Goal: Transaction & Acquisition: Download file/media

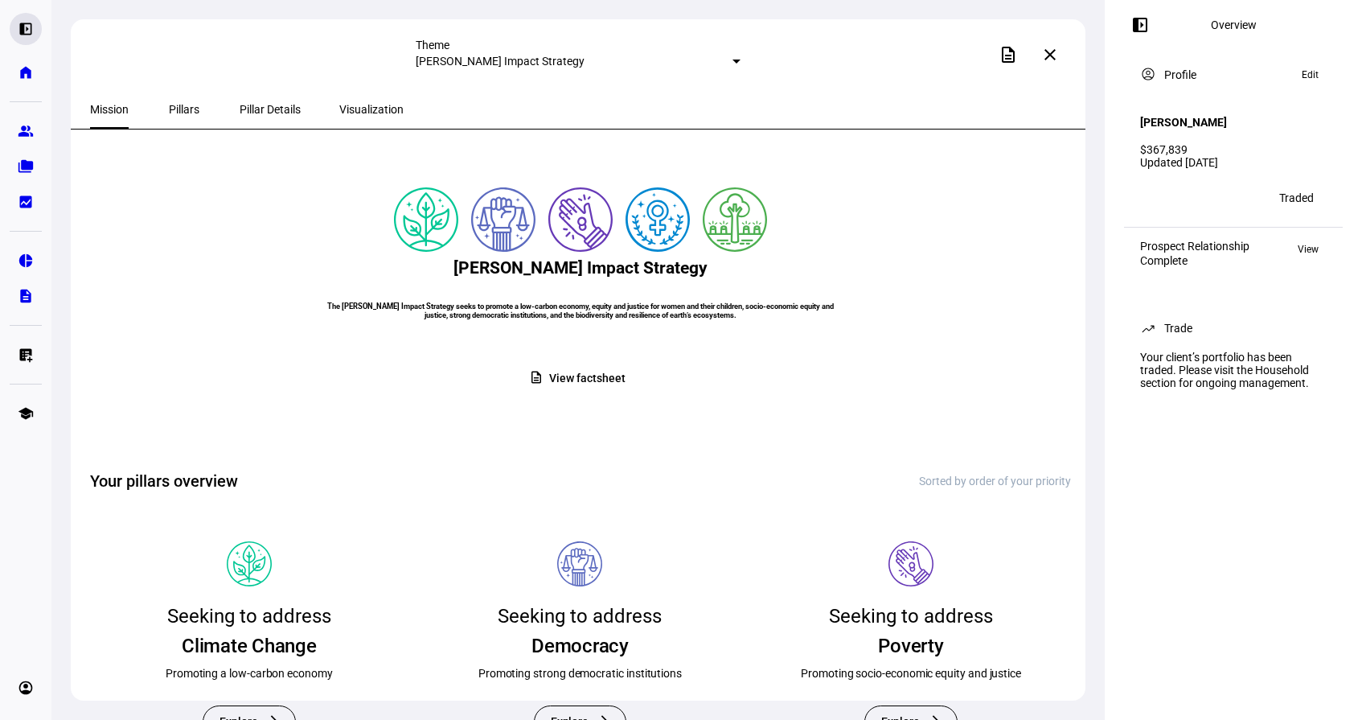
click at [28, 35] on eth-mat-symbol "left_panel_open" at bounding box center [26, 29] width 16 height 16
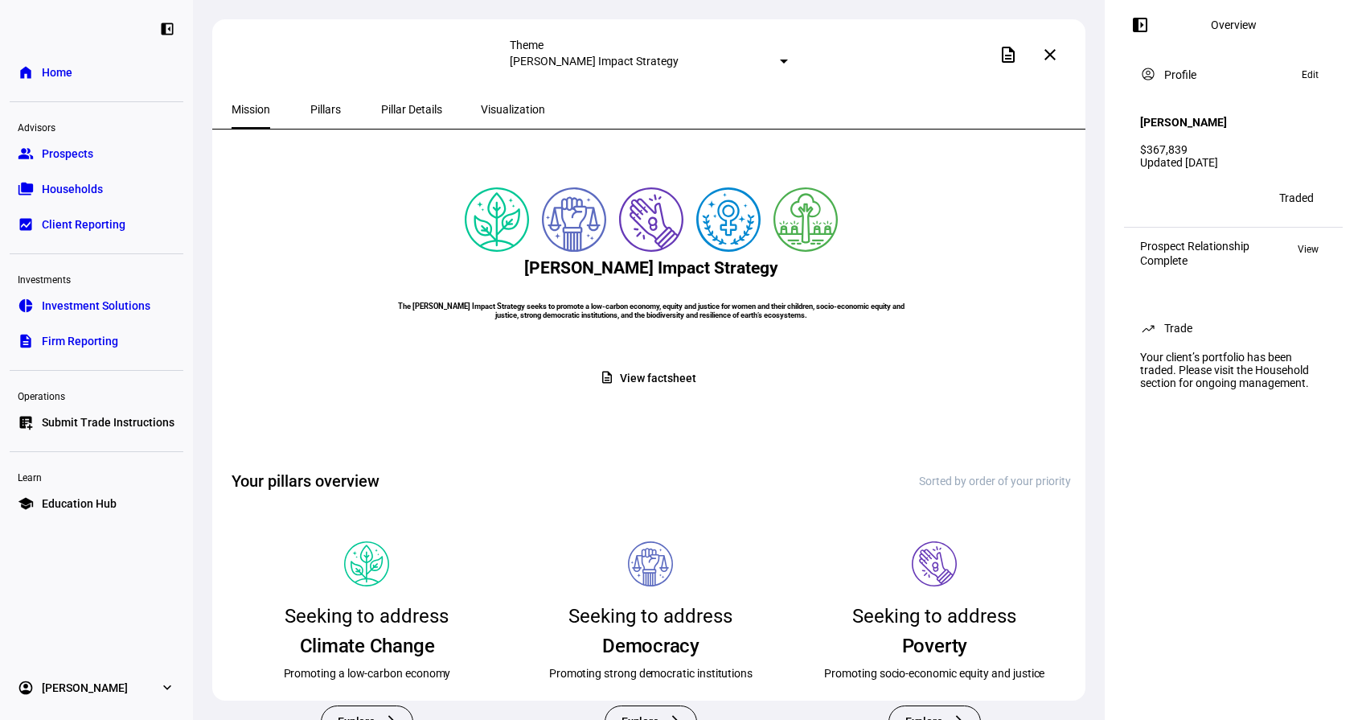
click at [81, 302] on span "Investment Solutions" at bounding box center [96, 306] width 109 height 16
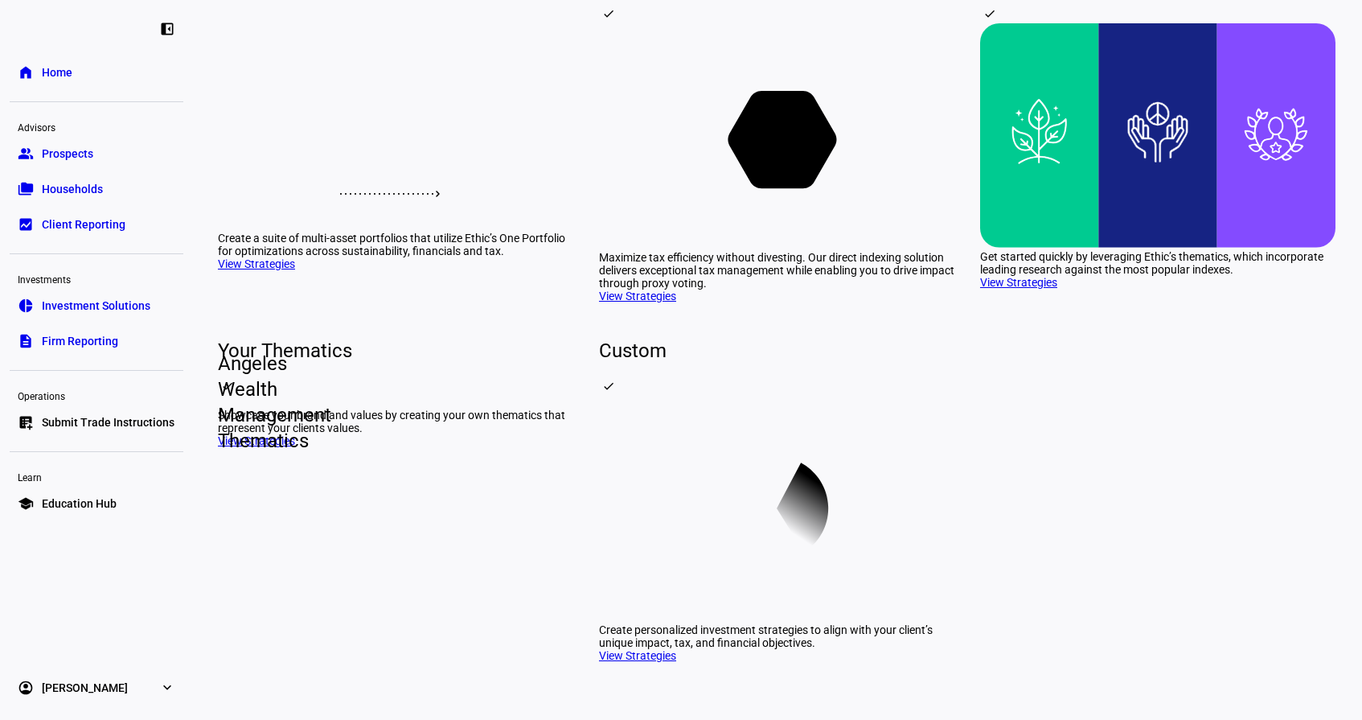
scroll to position [322, 0]
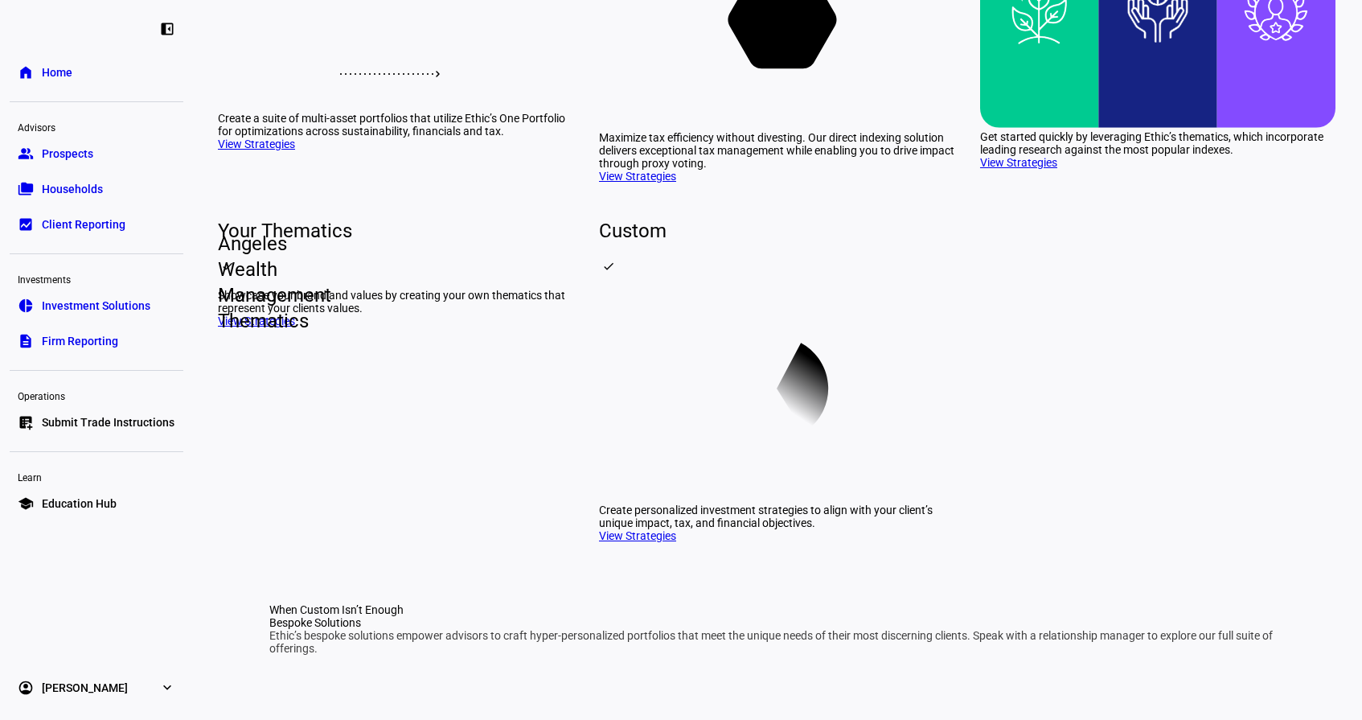
click at [97, 348] on span "Firm Reporting" at bounding box center [80, 341] width 76 height 16
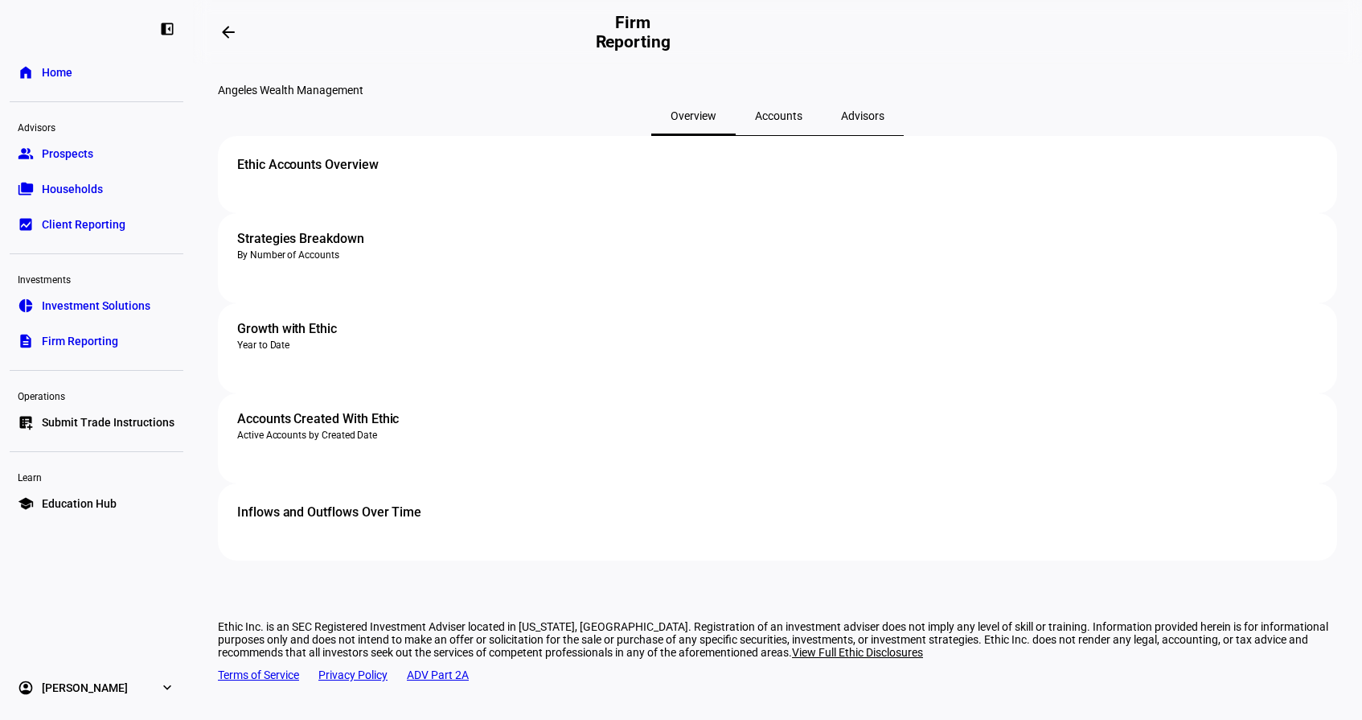
click at [774, 135] on span "Accounts" at bounding box center [778, 116] width 47 height 39
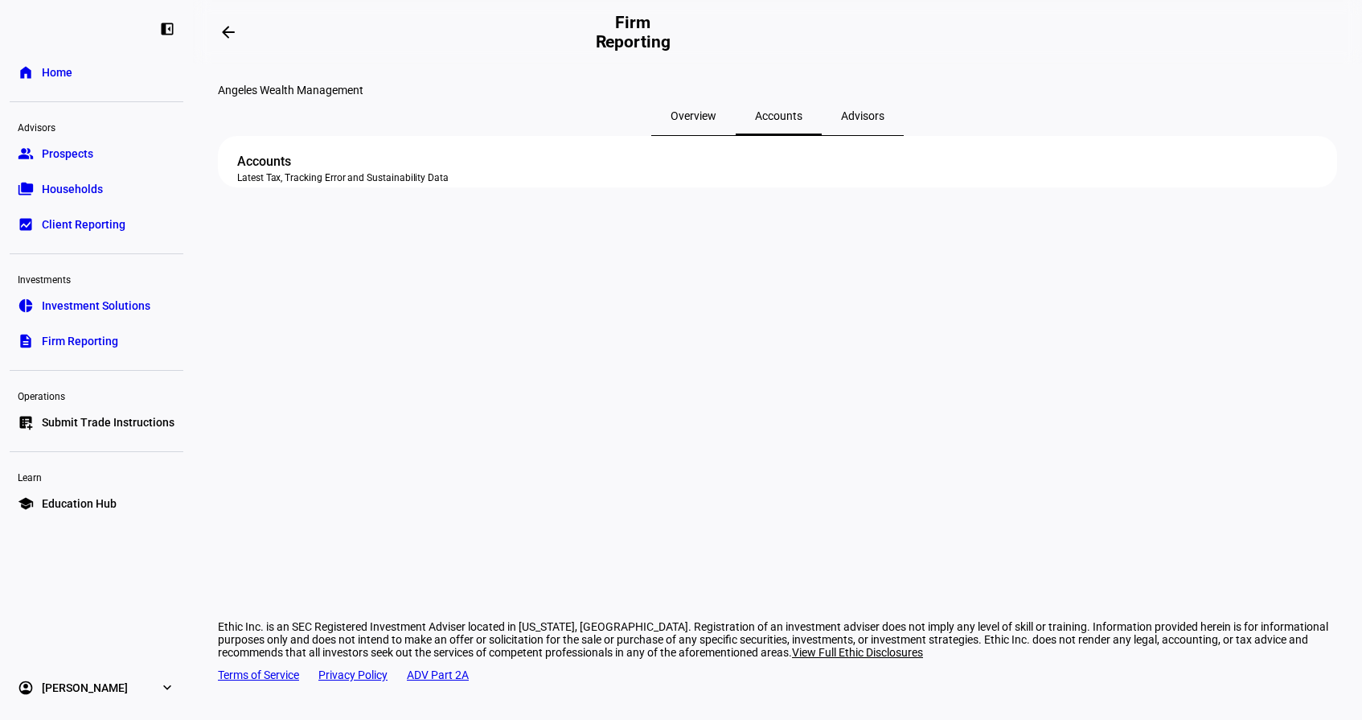
click at [75, 298] on span "Investment Solutions" at bounding box center [96, 306] width 109 height 16
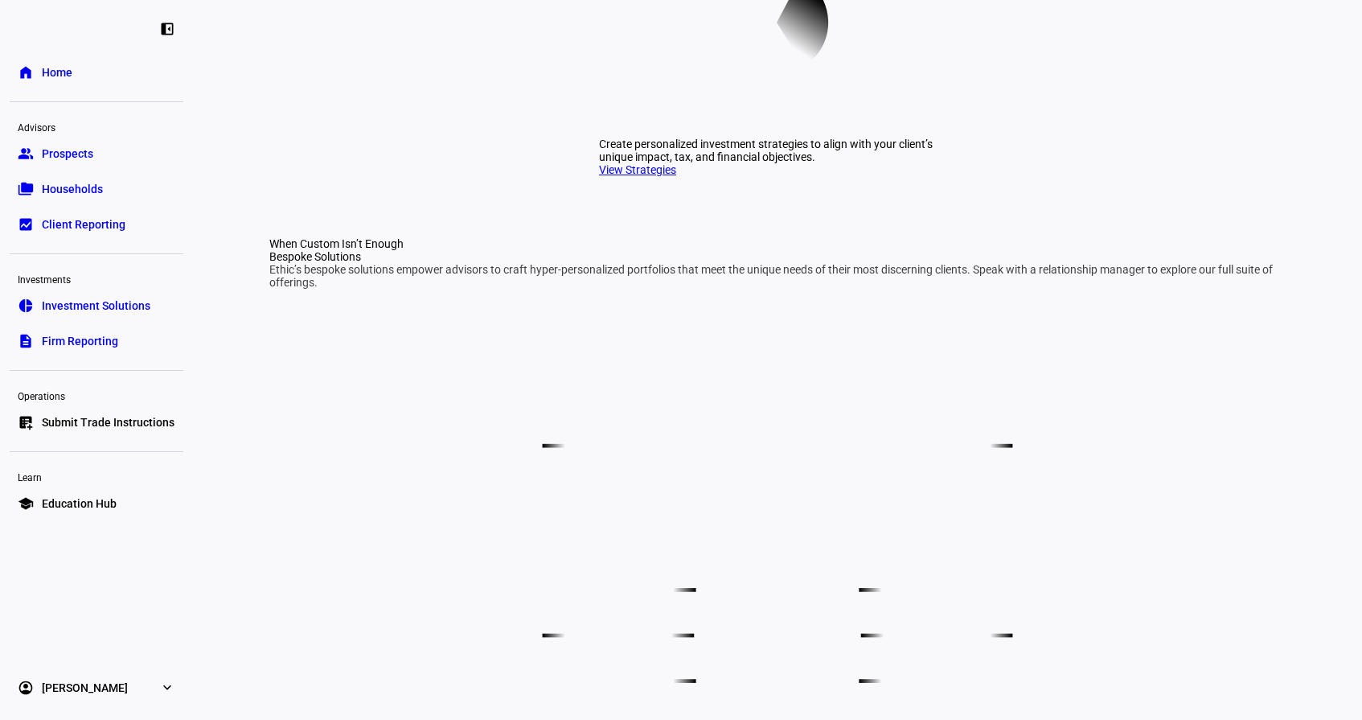
scroll to position [724, 0]
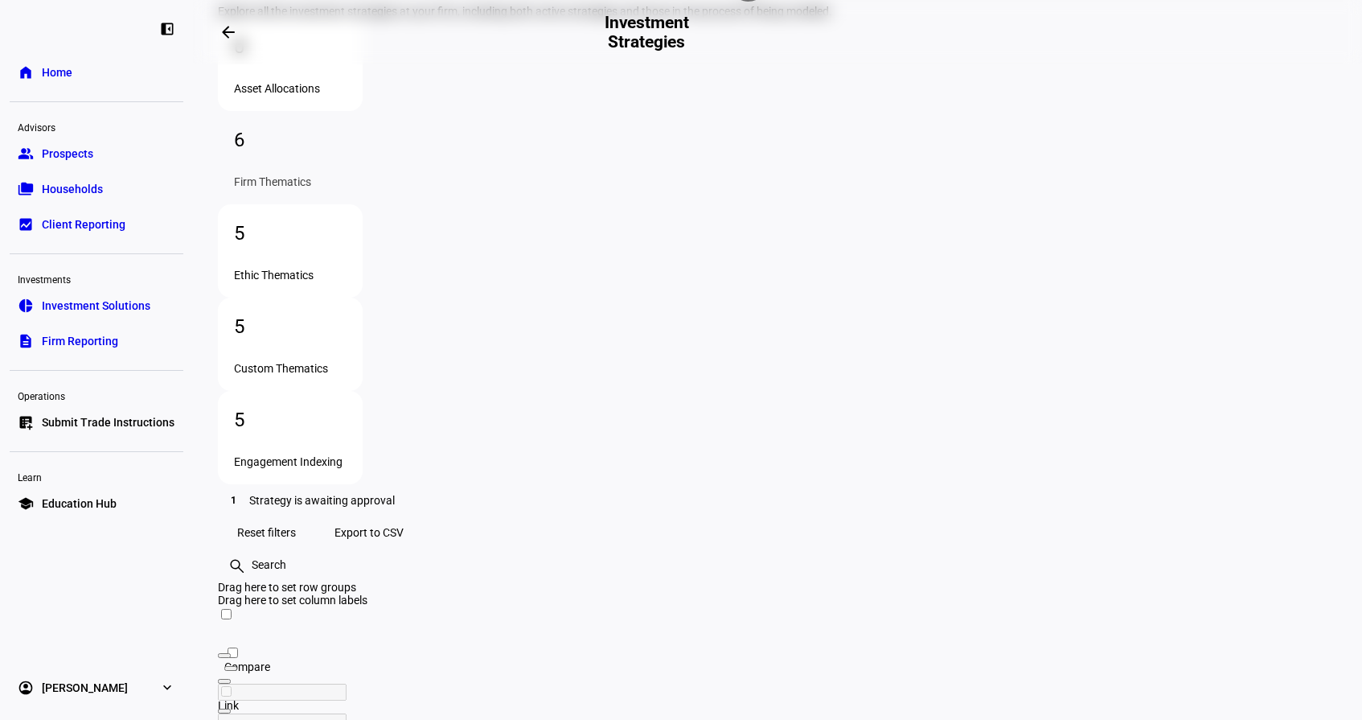
scroll to position [175, 0]
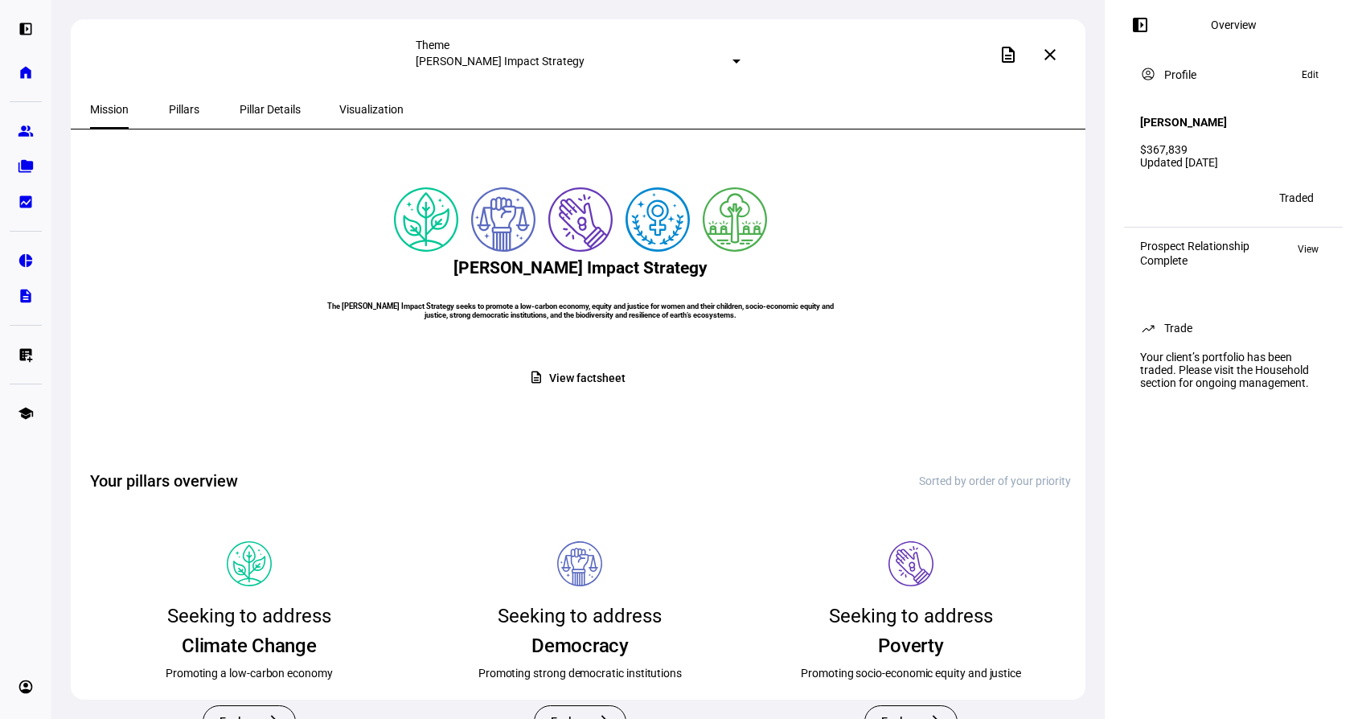
click at [183, 114] on span "Pillars" at bounding box center [184, 109] width 31 height 11
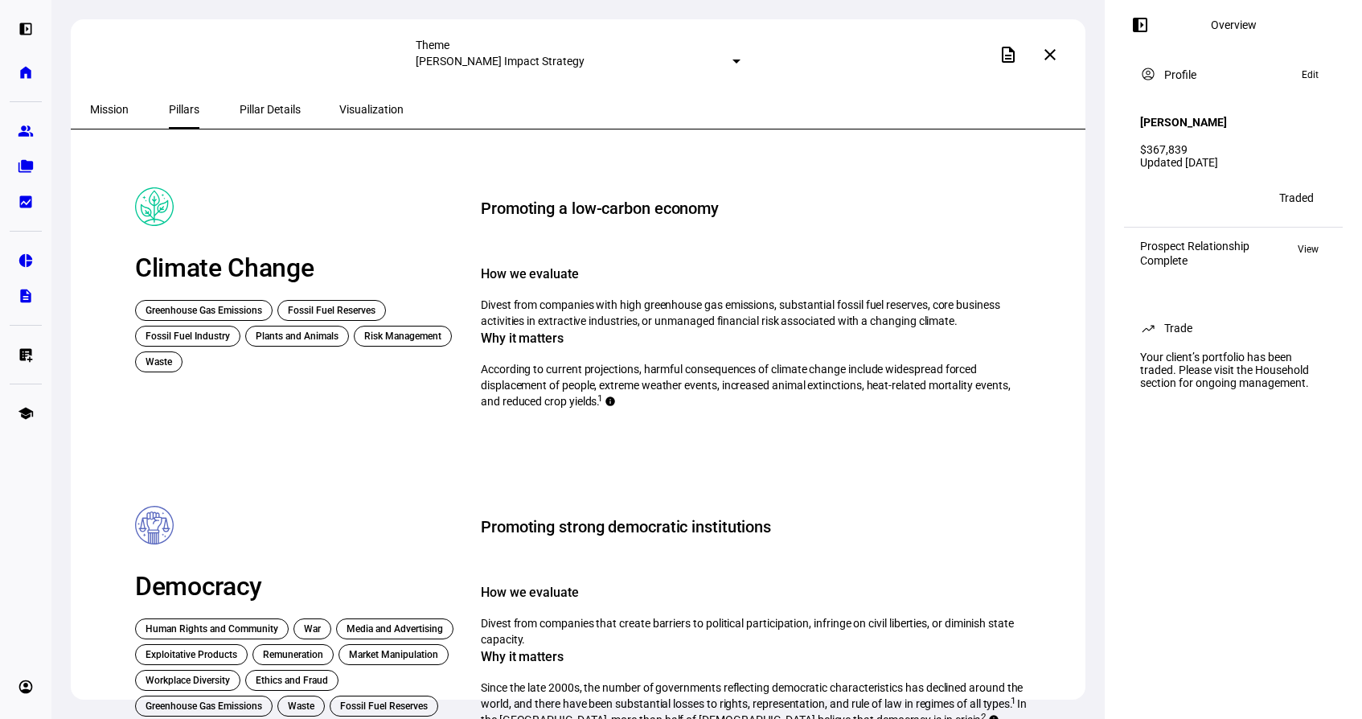
click at [258, 110] on span "Pillar Details" at bounding box center [270, 109] width 61 height 11
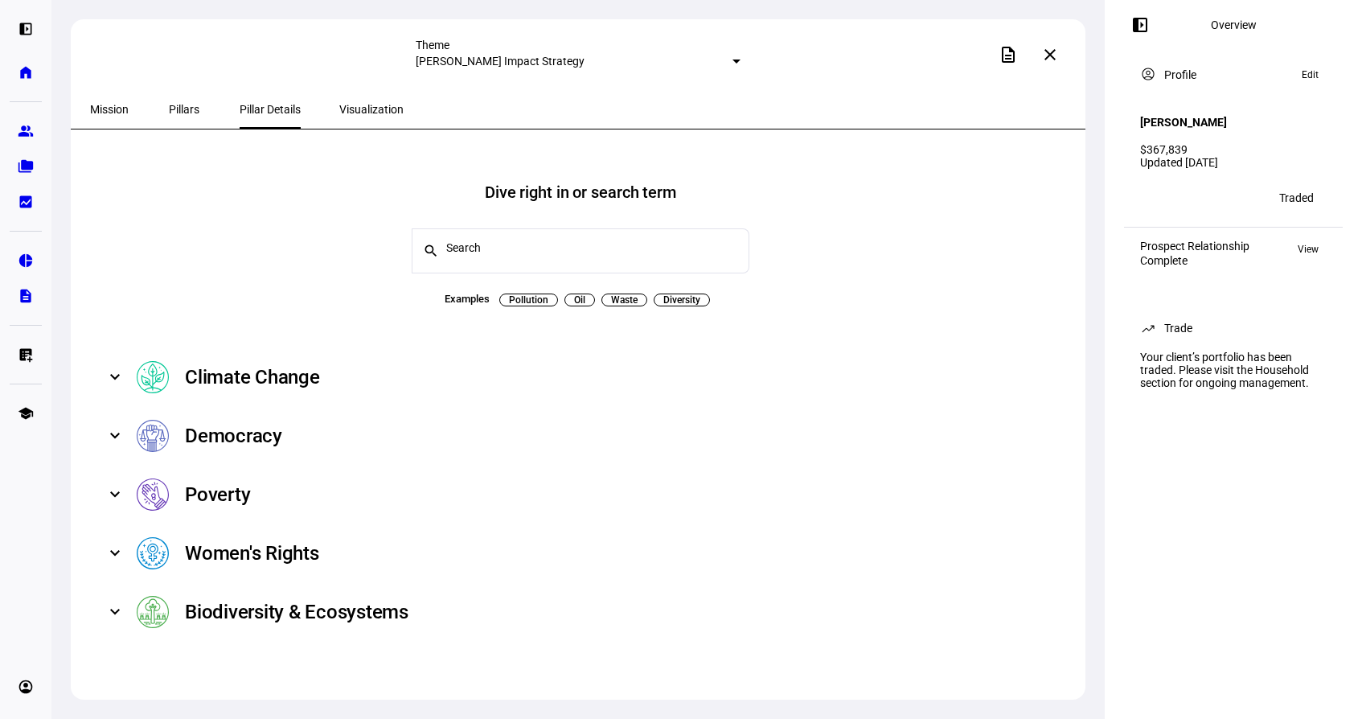
click at [575, 55] on mat-select-trigger "[PERSON_NAME] Impact Strategy" at bounding box center [500, 61] width 169 height 13
click at [466, 53] on div at bounding box center [681, 359] width 1362 height 719
click at [89, 113] on div "Mission Pillars Pillar Details Visualization" at bounding box center [578, 109] width 1015 height 39
click at [108, 109] on span "Mission" at bounding box center [109, 109] width 39 height 11
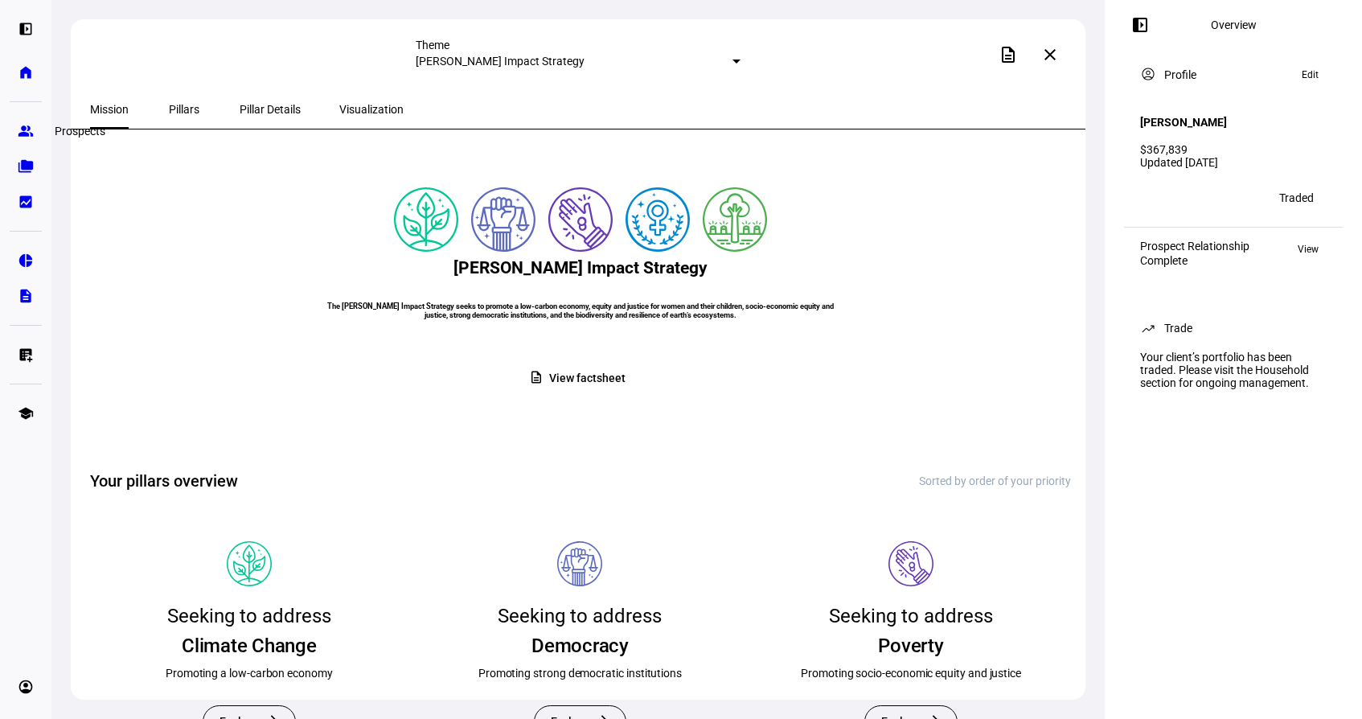
click at [28, 125] on eth-mat-symbol "group" at bounding box center [26, 131] width 16 height 16
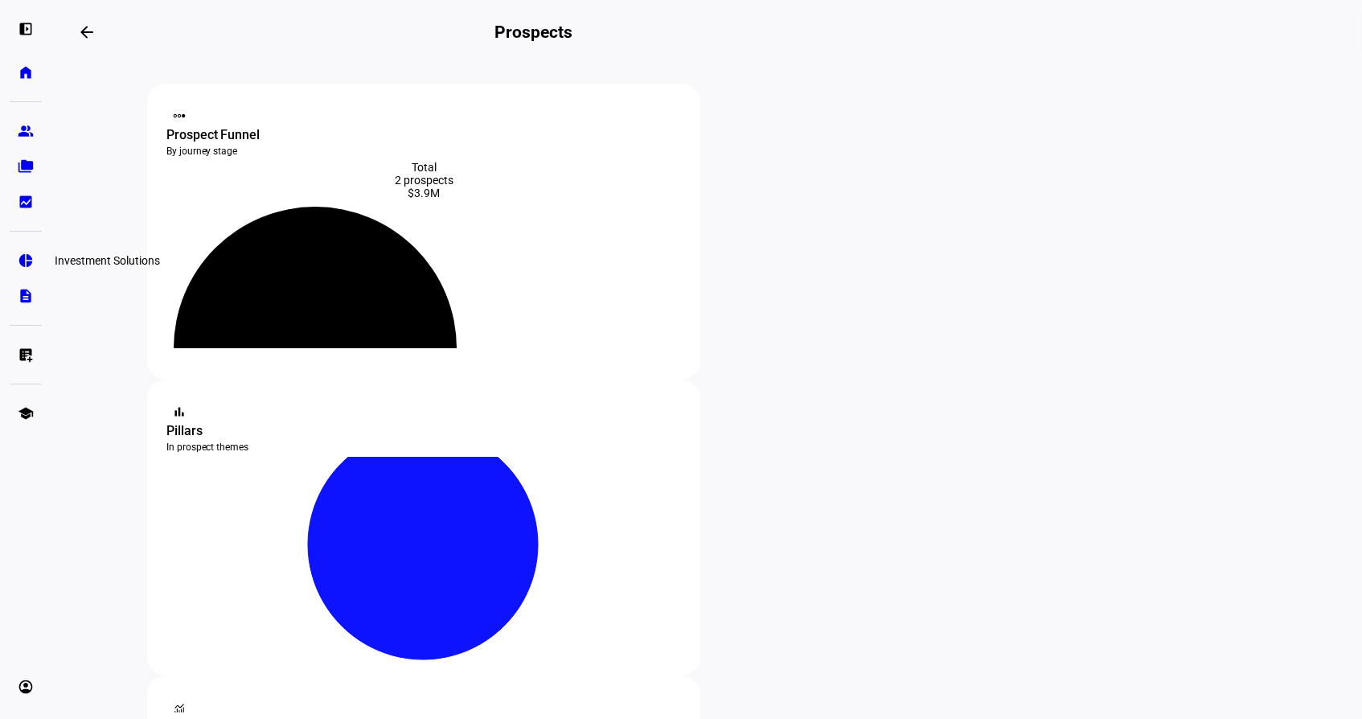
click at [23, 257] on eth-mat-symbol "pie_chart" at bounding box center [26, 261] width 16 height 16
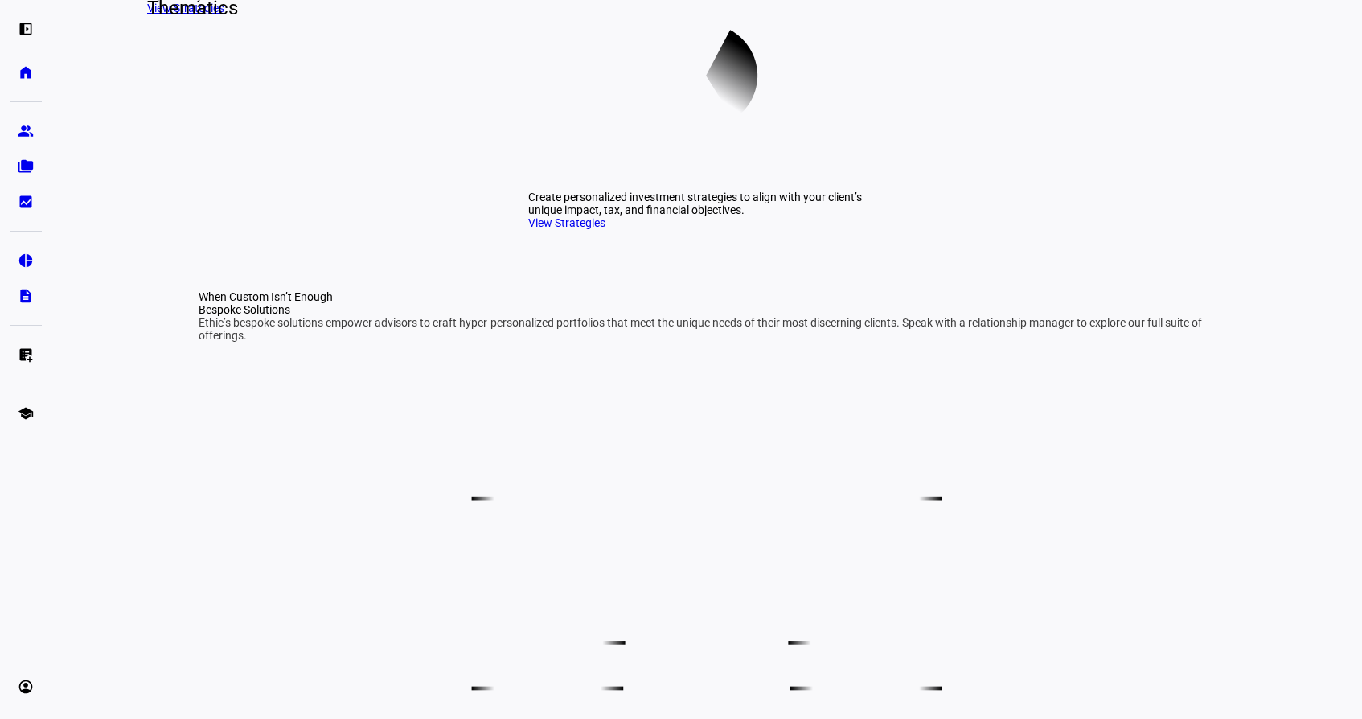
scroll to position [634, 0]
click at [165, 15] on link "View Strategies" at bounding box center [185, 8] width 77 height 13
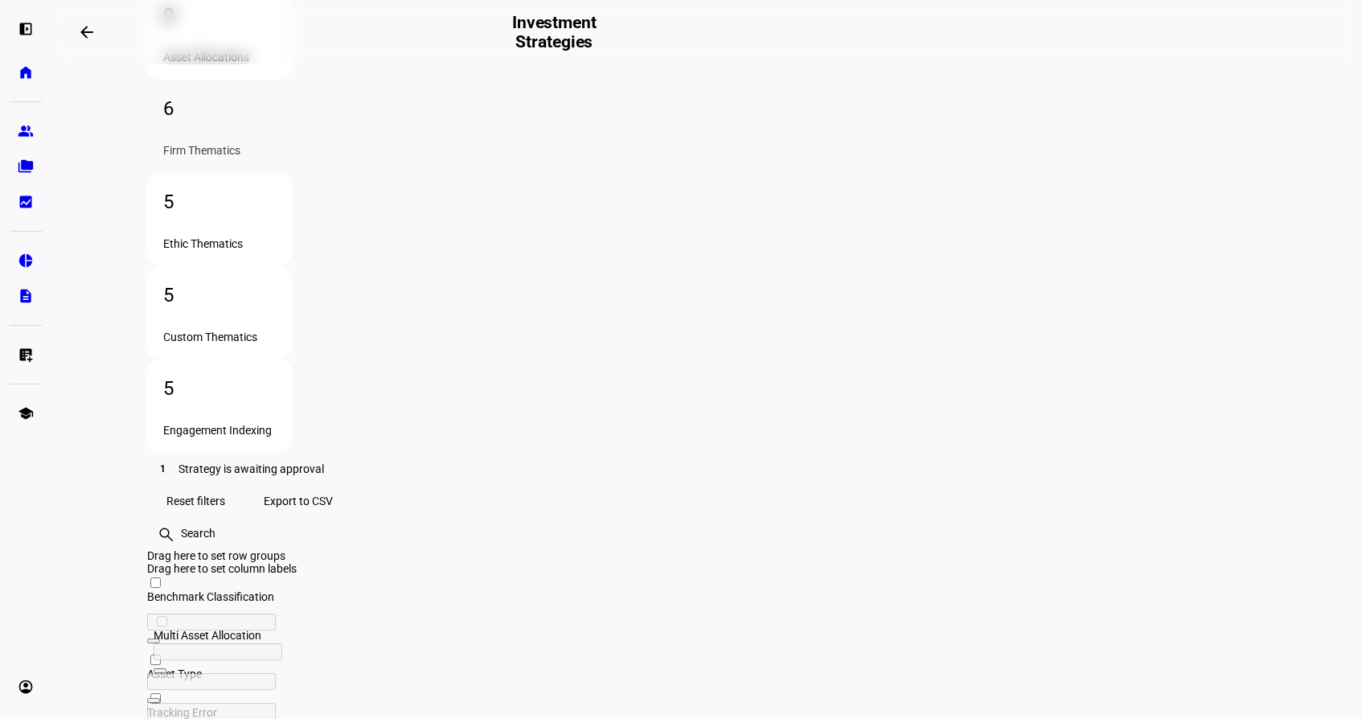
scroll to position [0, 757]
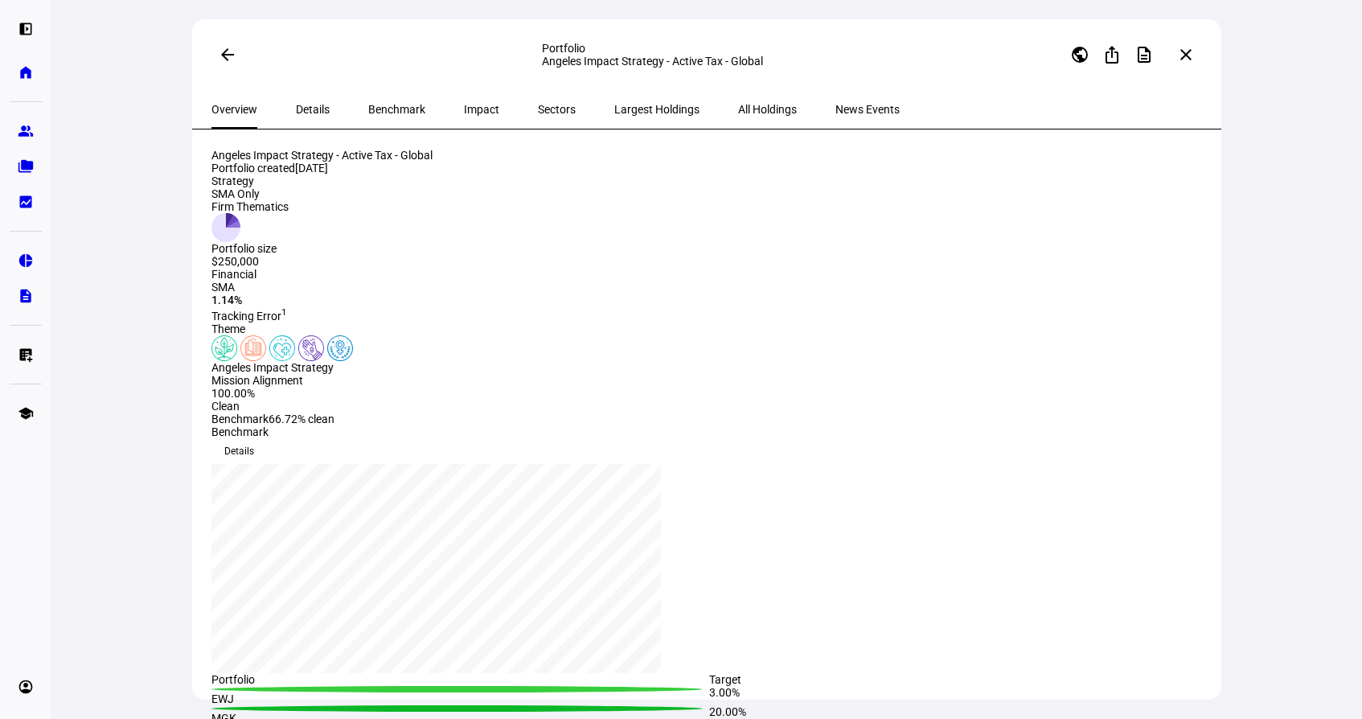
click at [464, 107] on span "Impact" at bounding box center [481, 109] width 35 height 11
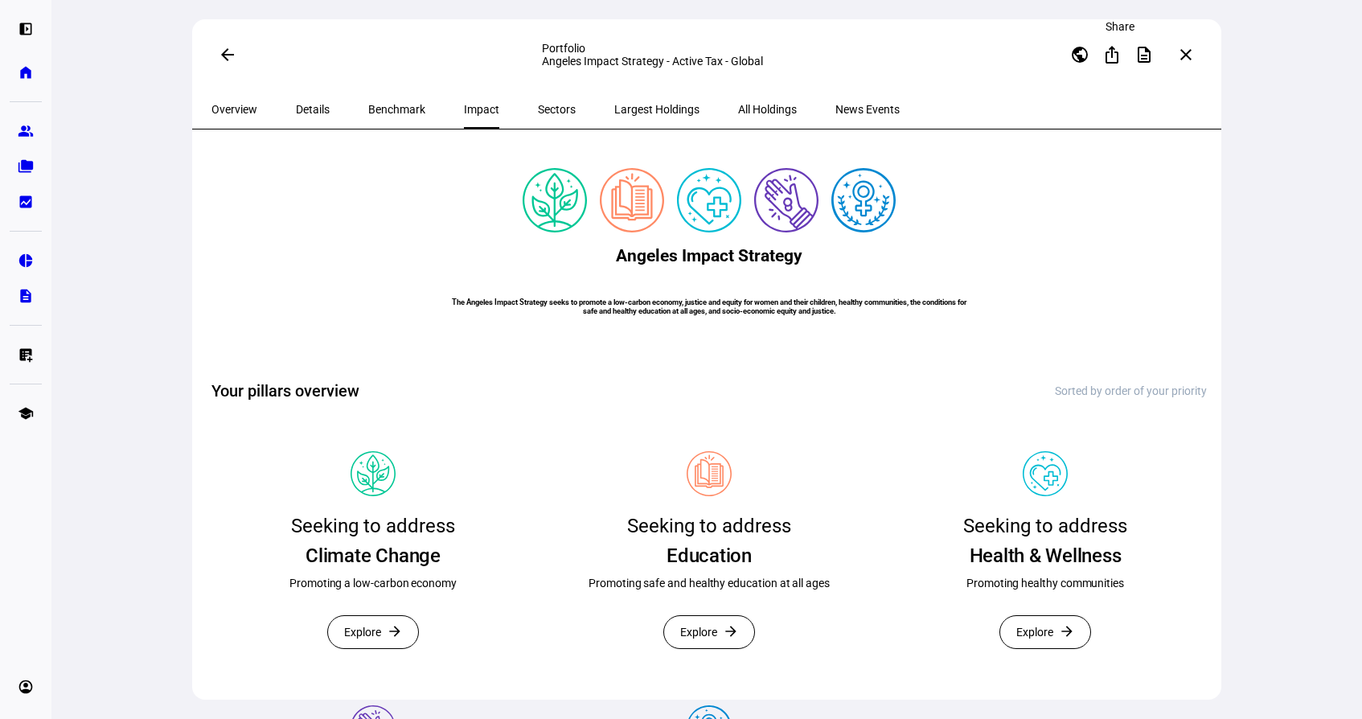
click at [1115, 58] on mat-icon "ios_share" at bounding box center [1112, 54] width 19 height 19
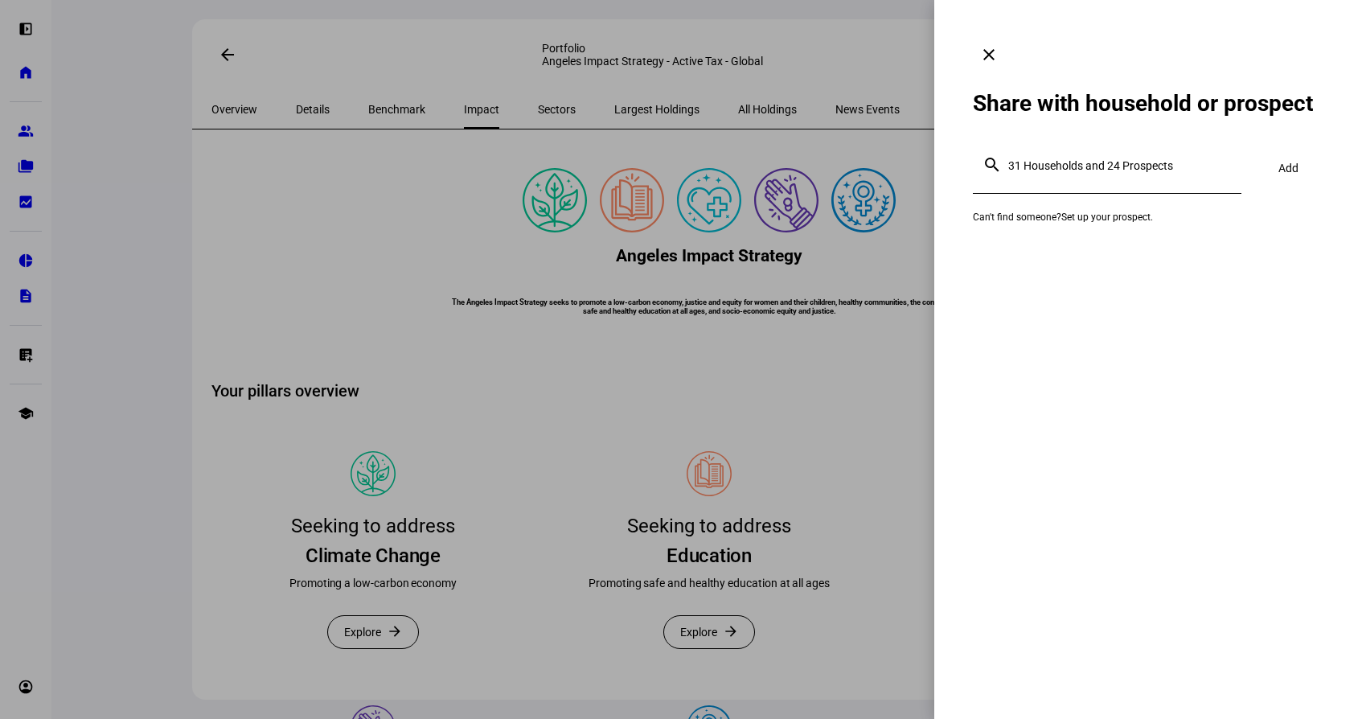
click at [999, 45] on mat-icon "clear" at bounding box center [989, 54] width 19 height 19
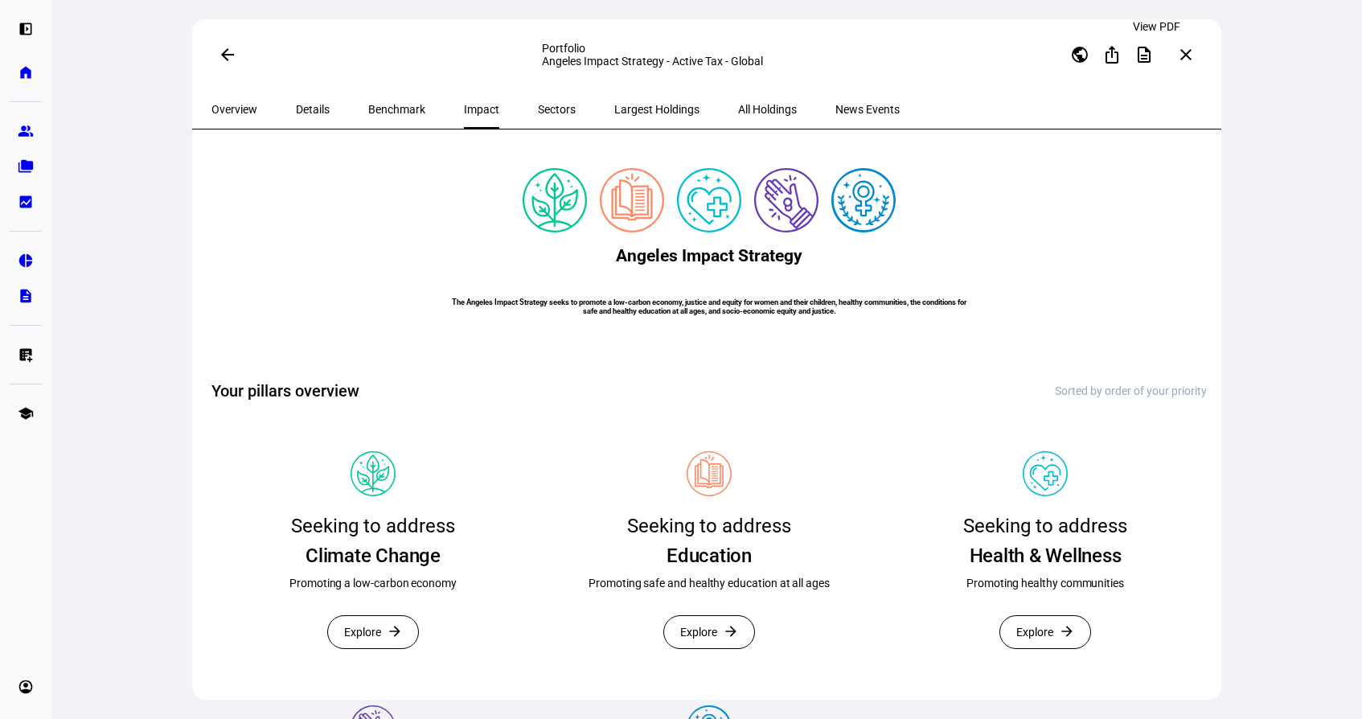
click at [1154, 51] on mat-icon "description" at bounding box center [1144, 54] width 19 height 19
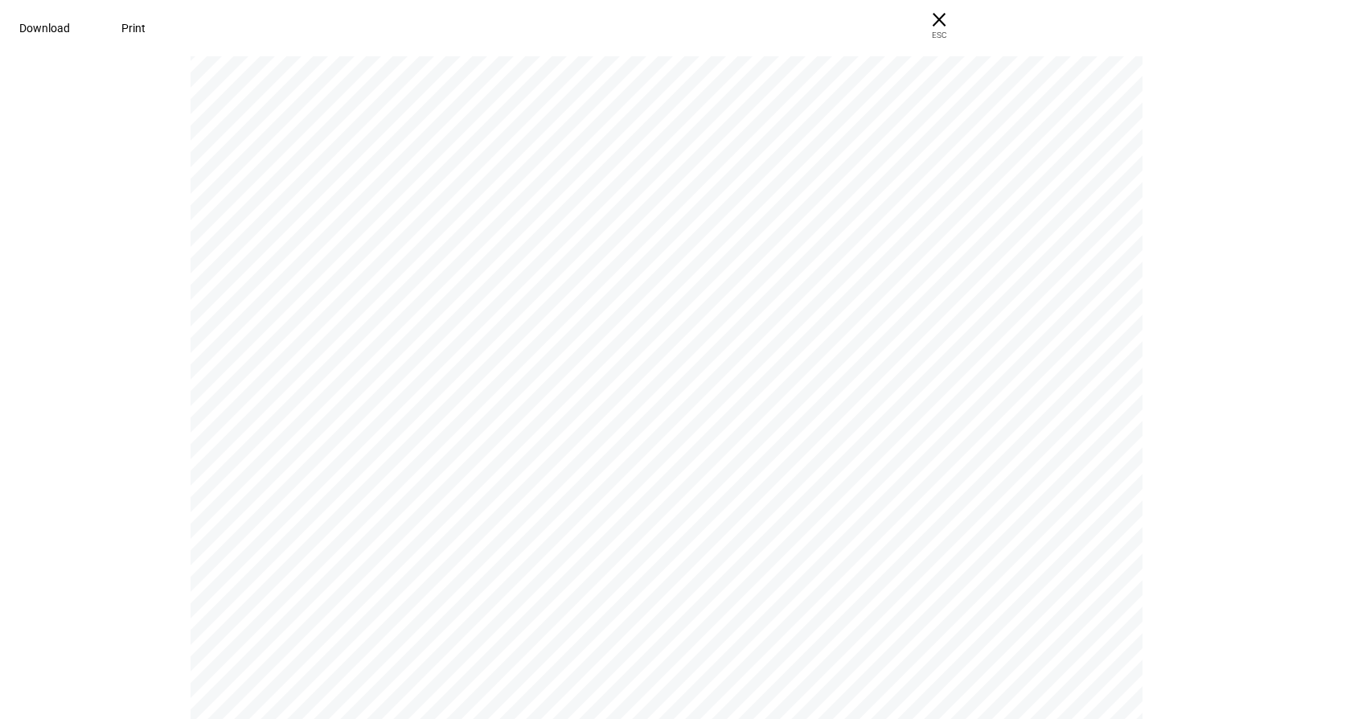
scroll to position [9049, 0]
click at [70, 24] on span "Download" at bounding box center [44, 28] width 51 height 13
